Goal: Information Seeking & Learning: Understand process/instructions

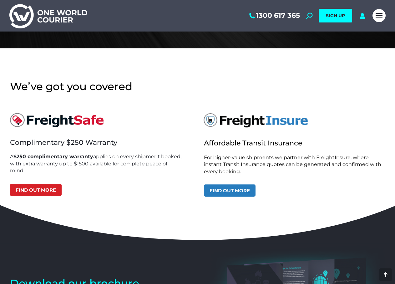
scroll to position [1833, 0]
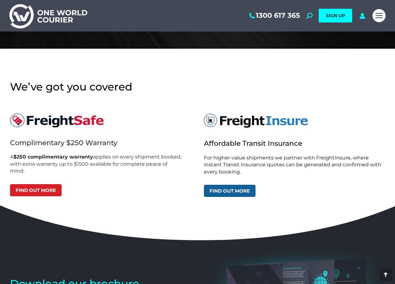
click at [222, 194] on link "Find out more" at bounding box center [230, 191] width 52 height 12
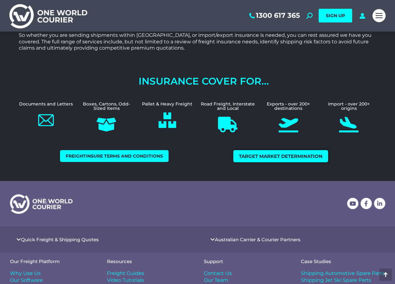
scroll to position [279, 0]
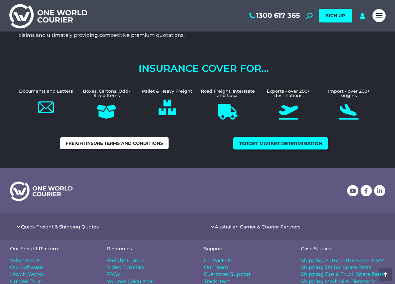
click at [119, 147] on link "Freightinsure Terms and Conditions" at bounding box center [114, 143] width 108 height 12
